Goal: Task Accomplishment & Management: Use online tool/utility

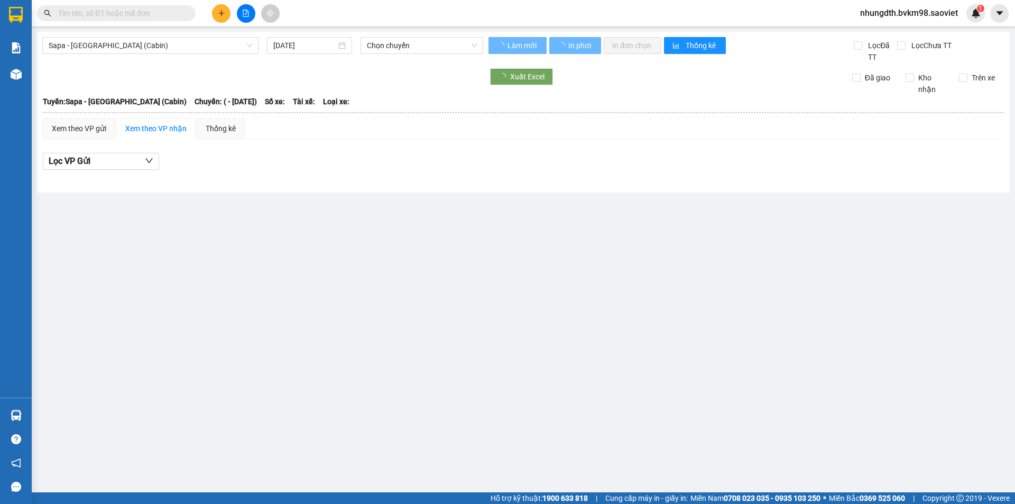
type input "[DATE]"
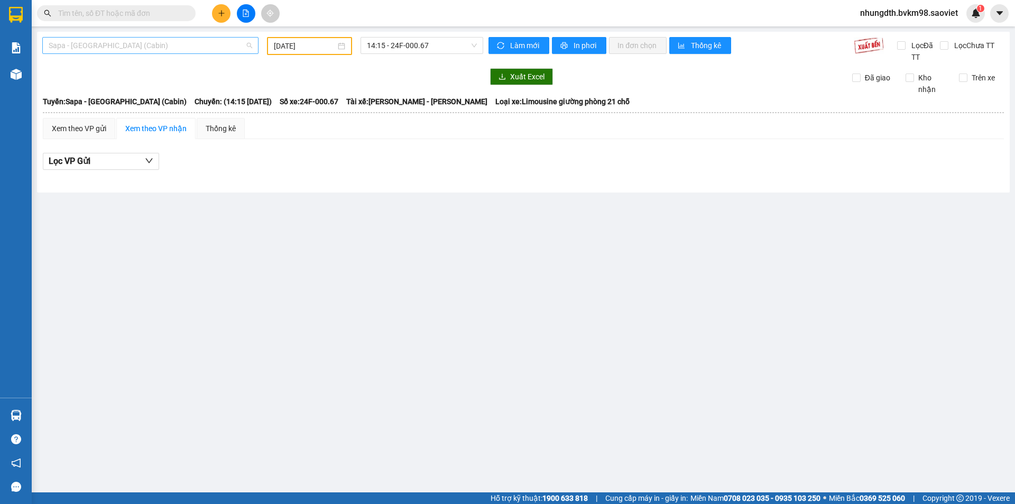
click at [153, 47] on span "Sapa - [GEOGRAPHIC_DATA] (Cabin)" at bounding box center [151, 46] width 204 height 16
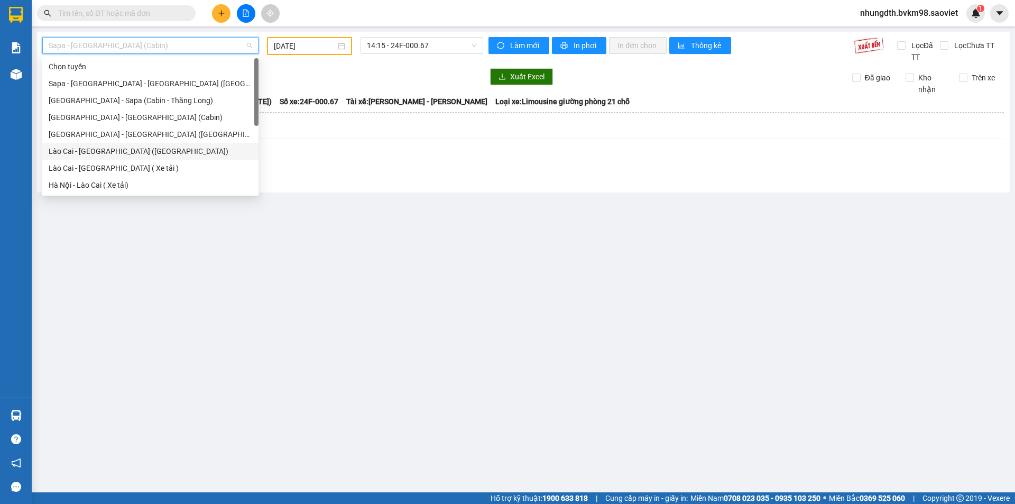
click at [103, 146] on div "Lào Cai - [GEOGRAPHIC_DATA] ([GEOGRAPHIC_DATA])" at bounding box center [151, 151] width 204 height 12
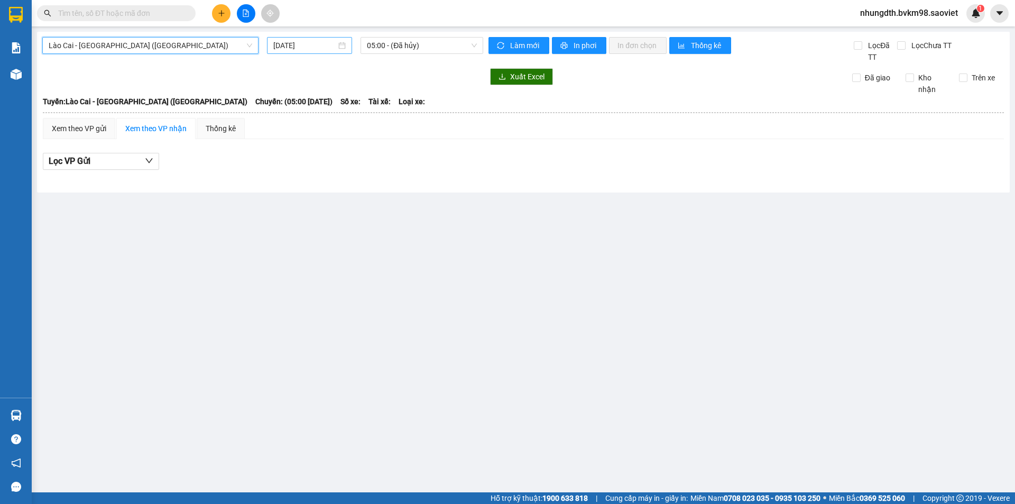
click at [335, 39] on div "[DATE]" at bounding box center [309, 45] width 85 height 17
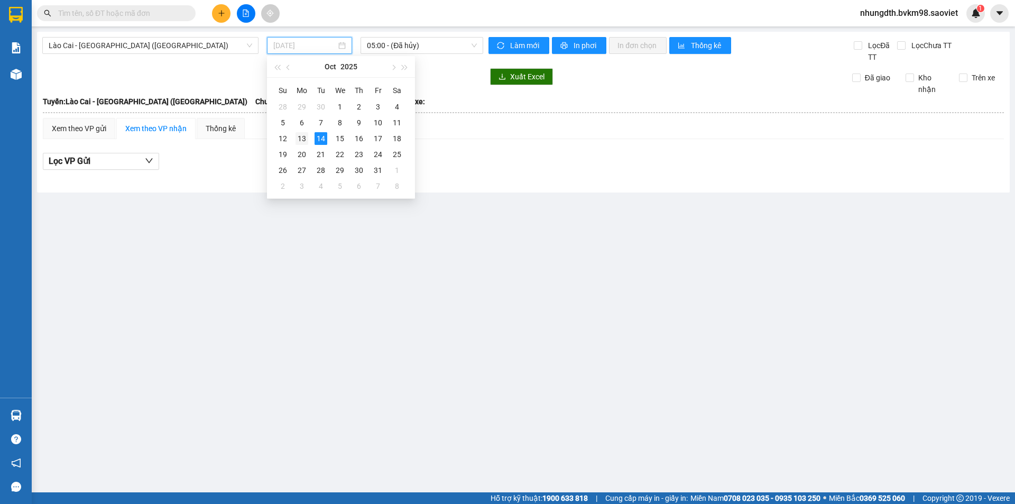
click at [306, 138] on div "13" at bounding box center [302, 138] width 13 height 13
type input "[DATE]"
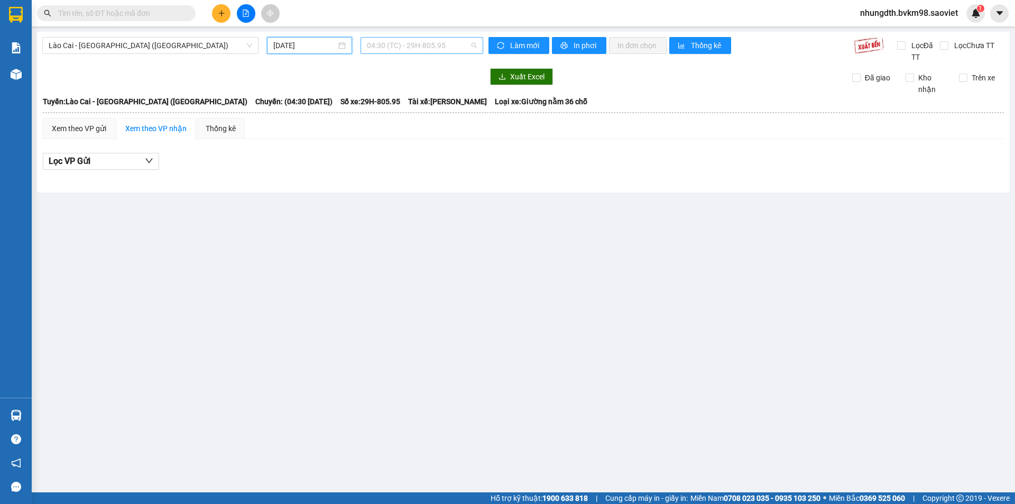
click at [454, 48] on span "04:30 (TC) - 29H-805.95" at bounding box center [422, 46] width 110 height 16
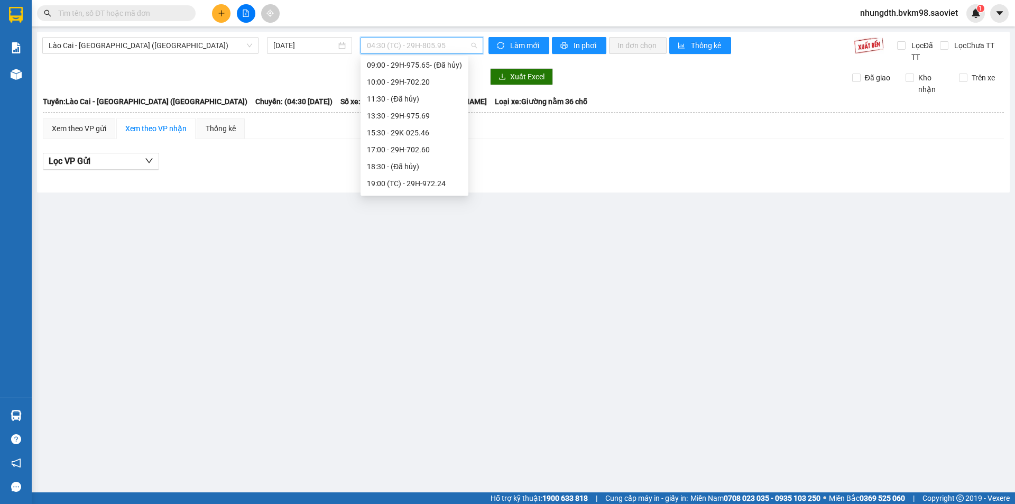
scroll to position [152, 0]
click at [423, 138] on div "17:00 - 29H-702.60" at bounding box center [414, 135] width 95 height 12
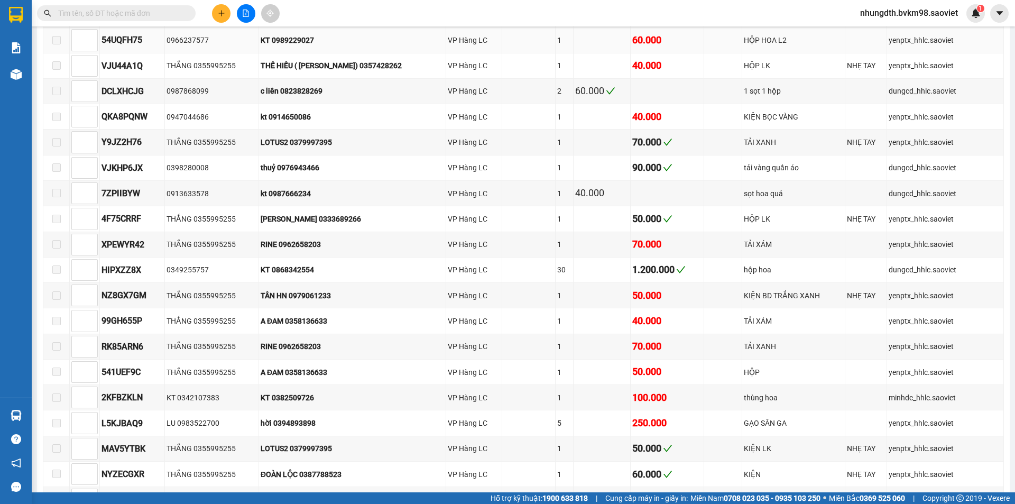
scroll to position [287, 0]
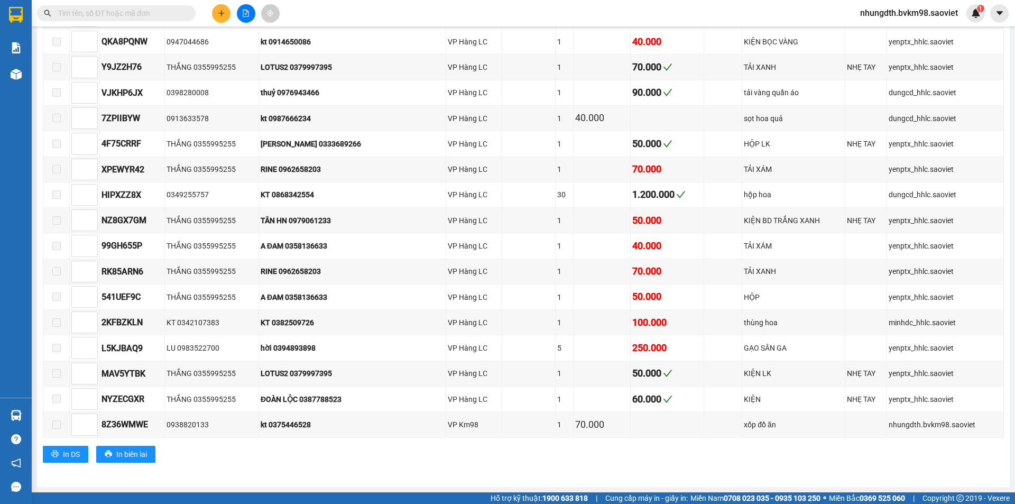
click at [83, 15] on input "text" at bounding box center [120, 13] width 125 height 12
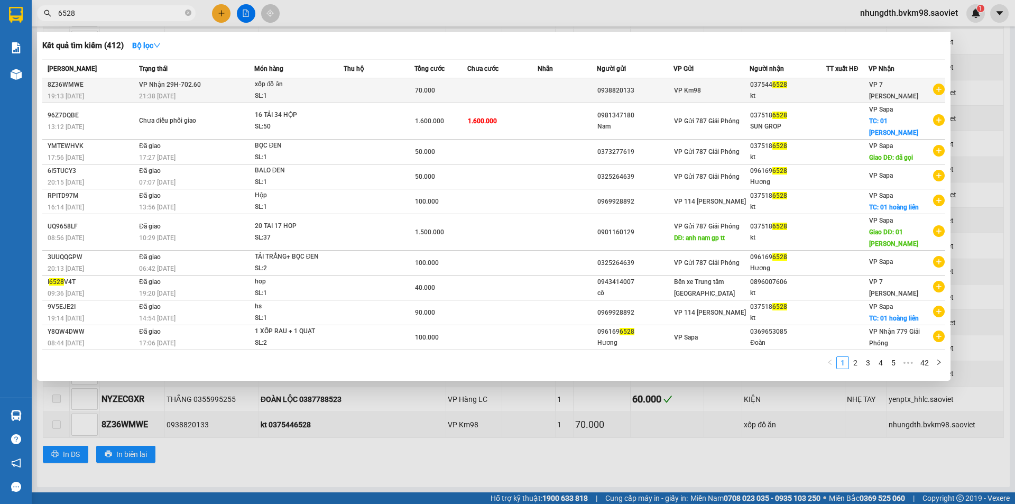
type input "6528"
click at [229, 95] on div "21:38 [DATE]" at bounding box center [196, 96] width 115 height 12
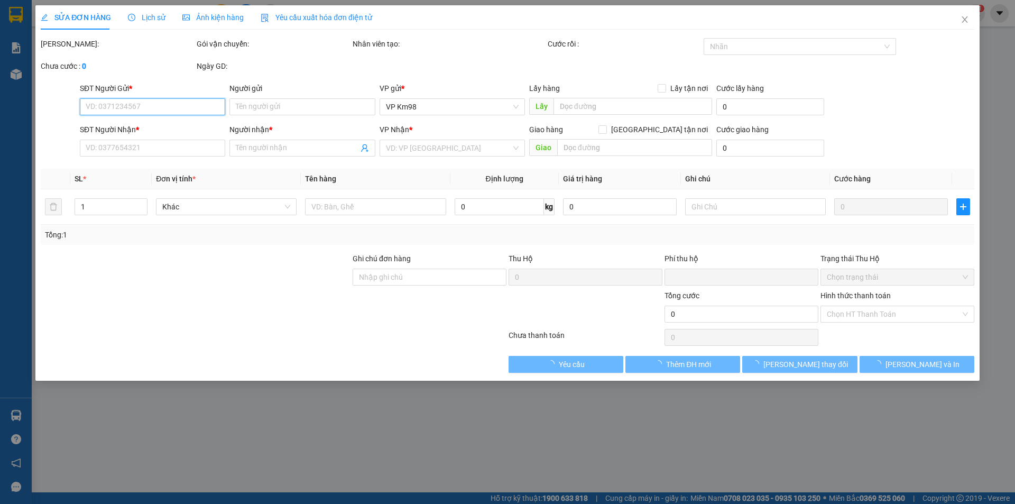
type input "0938820133"
type input "0375446528"
type input "kt"
type input "0"
type input "70.000"
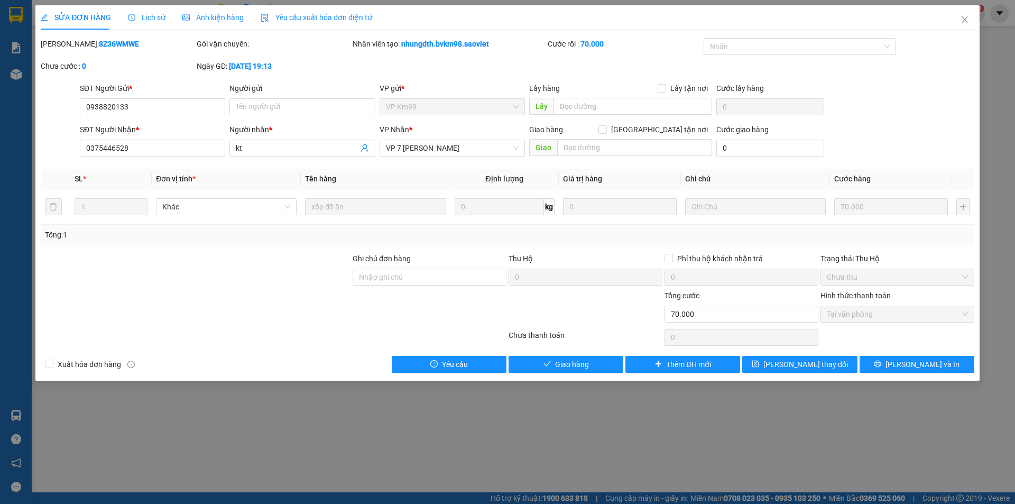
click at [150, 20] on span "Lịch sử" at bounding box center [147, 17] width 38 height 8
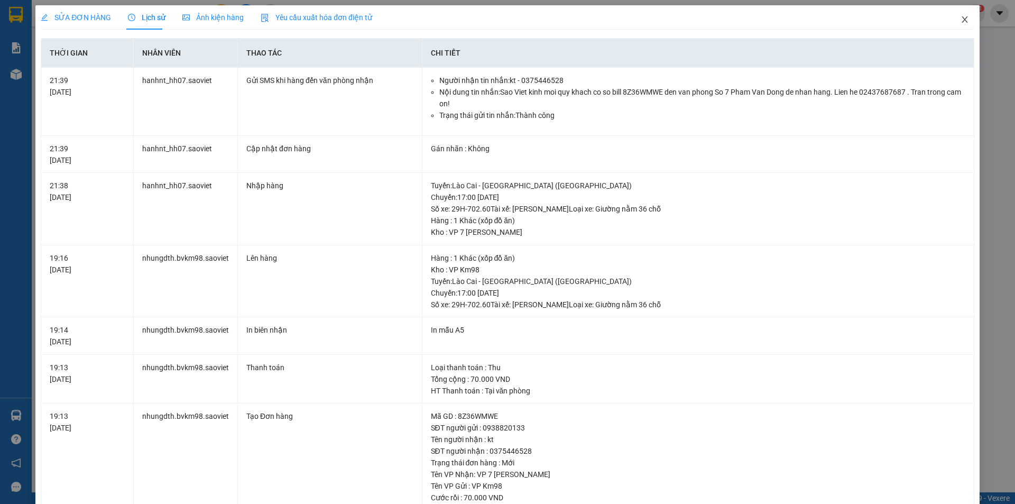
click at [961, 19] on icon "close" at bounding box center [965, 19] width 8 height 8
